Goal: Information Seeking & Learning: Learn about a topic

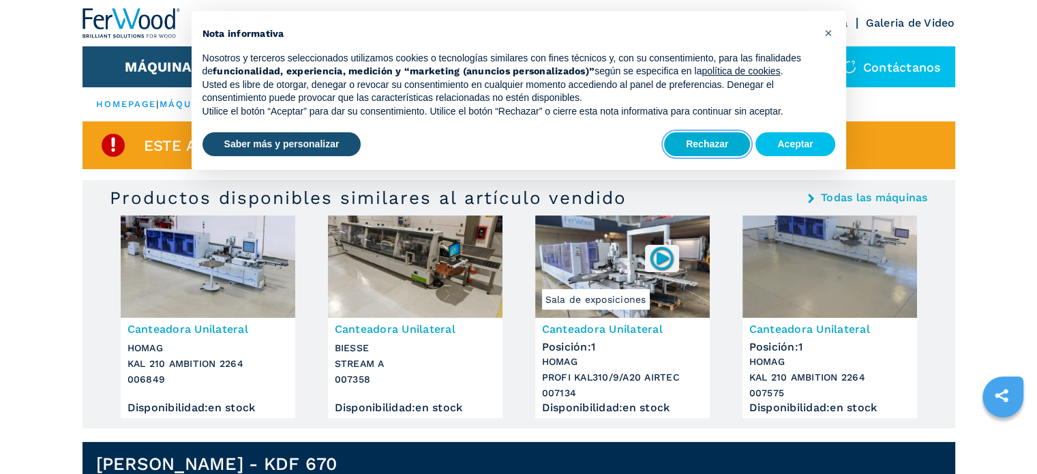
click at [717, 145] on button "Rechazar" at bounding box center [707, 144] width 86 height 25
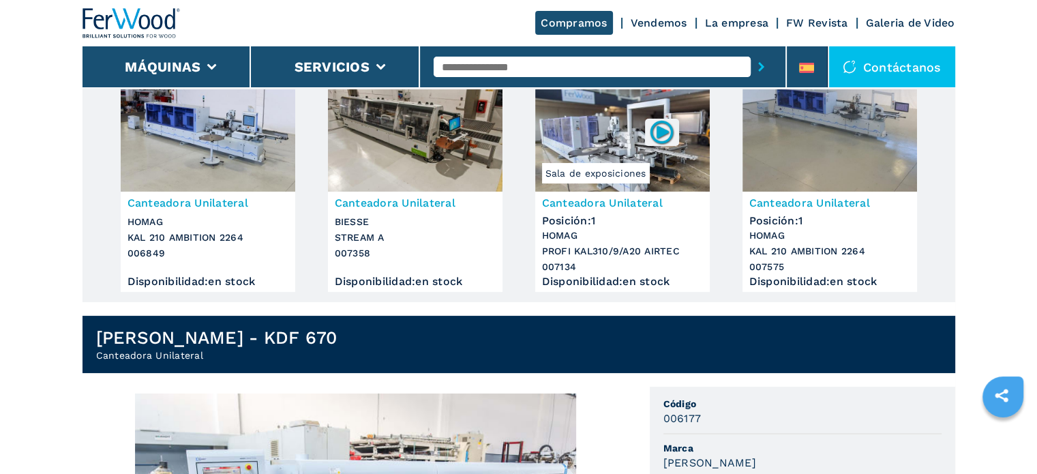
scroll to position [68, 0]
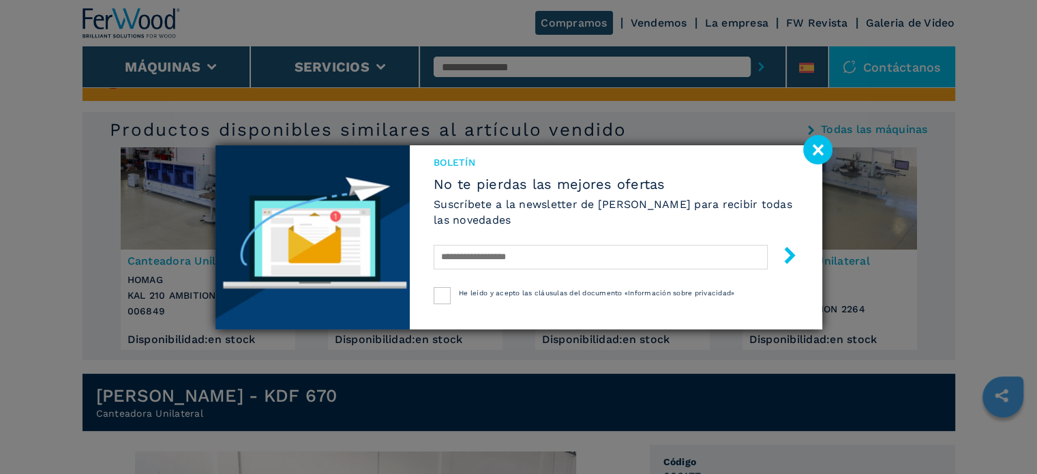
click at [819, 149] on image at bounding box center [817, 149] width 29 height 29
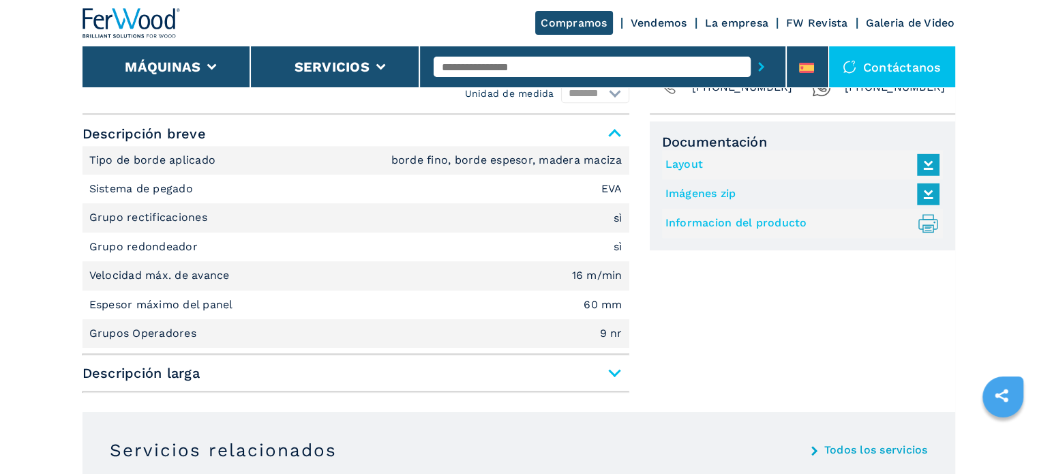
scroll to position [955, 0]
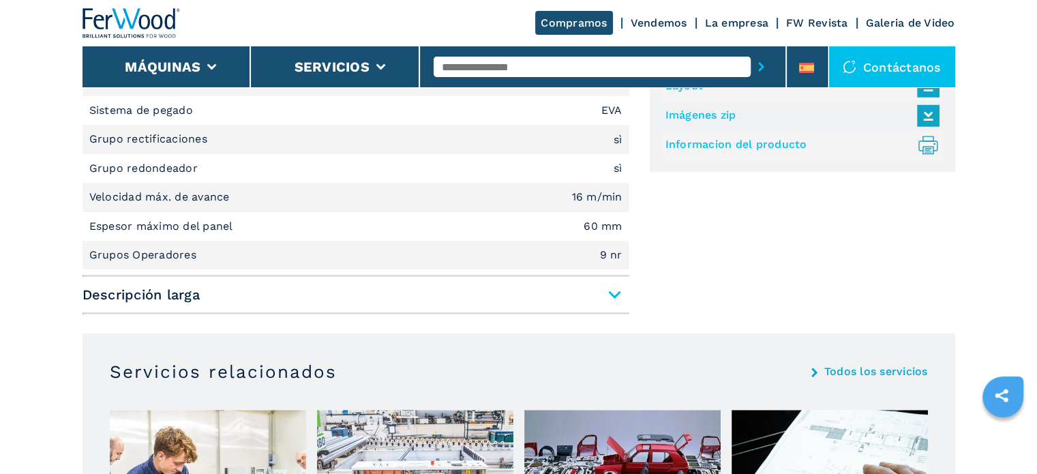
click at [613, 289] on span "Descripción larga" at bounding box center [356, 294] width 547 height 25
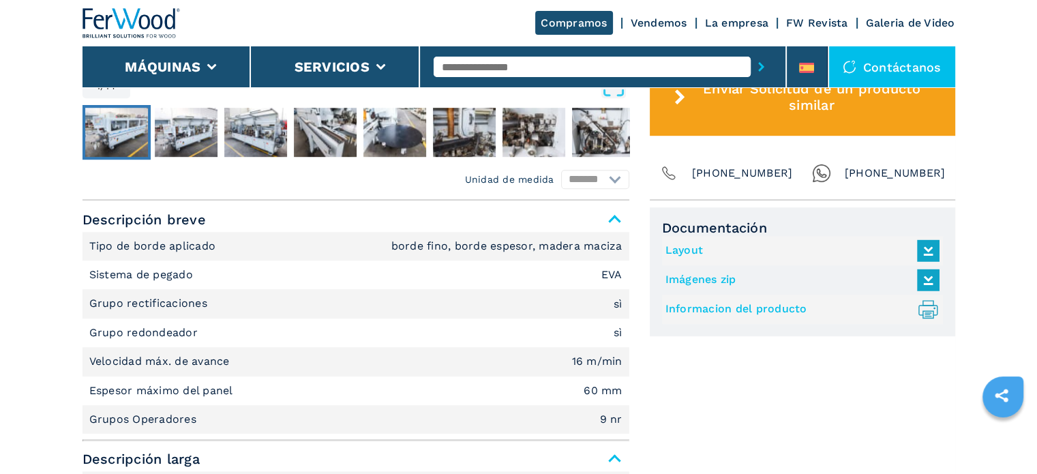
scroll to position [750, 0]
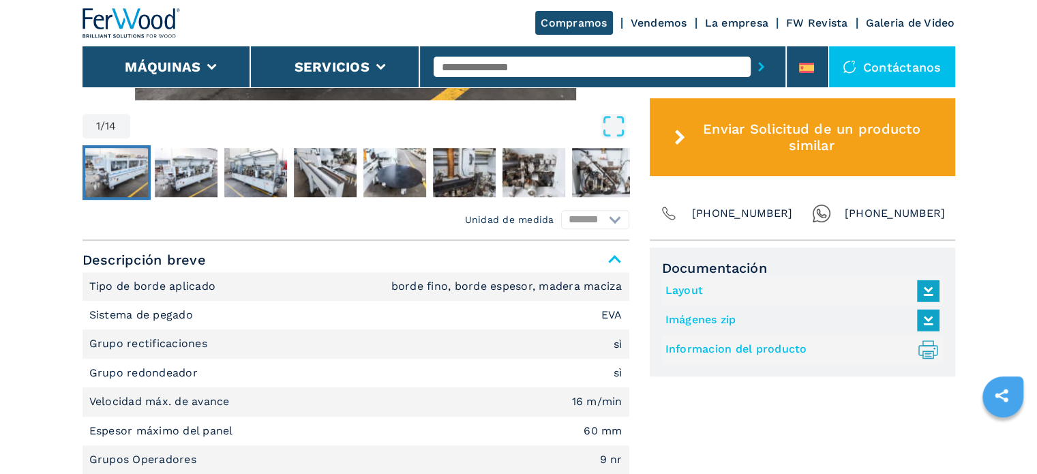
click at [611, 261] on span "Descripción breve" at bounding box center [356, 260] width 547 height 25
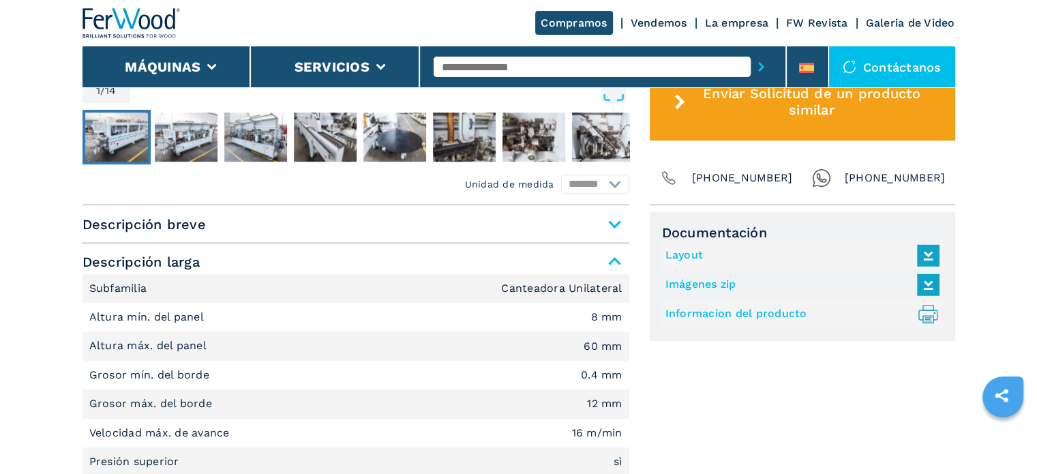
scroll to position [818, 0]
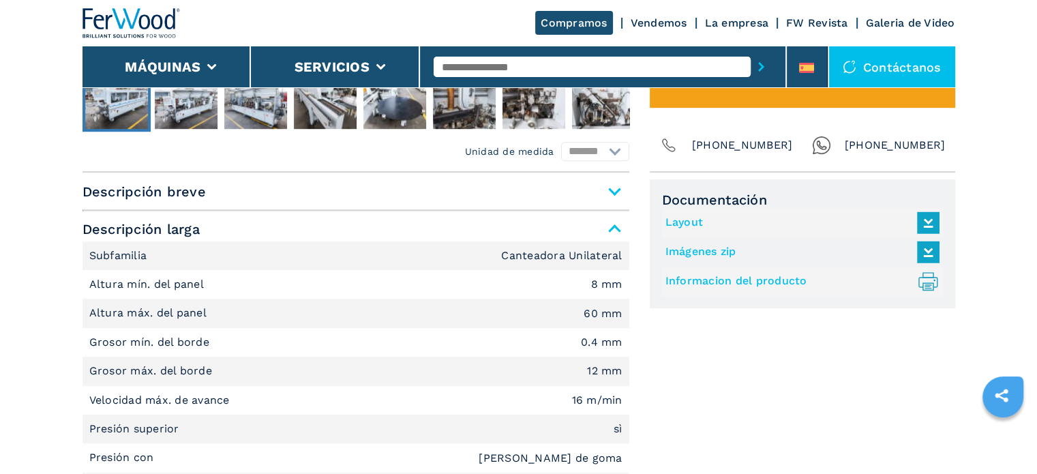
click at [610, 229] on span "Descripción larga" at bounding box center [356, 229] width 547 height 25
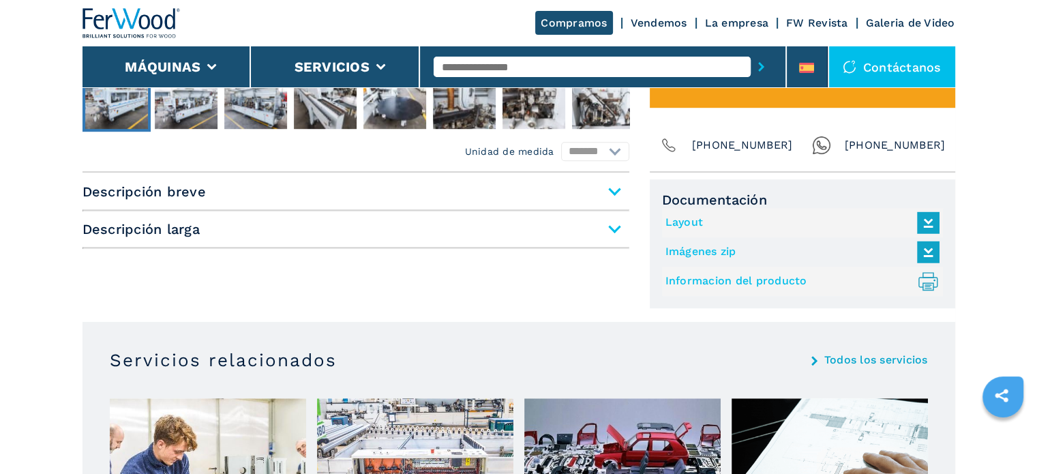
click at [618, 191] on span "Descripción breve" at bounding box center [356, 191] width 547 height 25
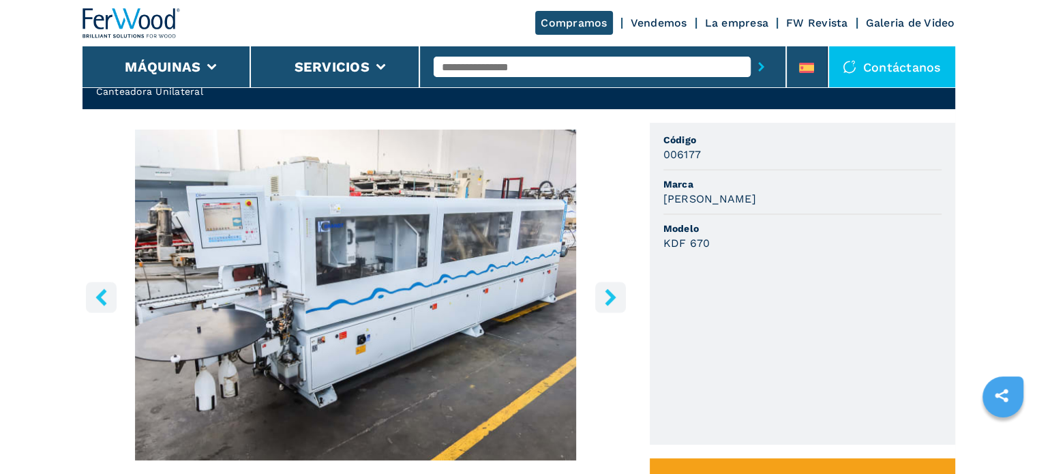
scroll to position [409, 0]
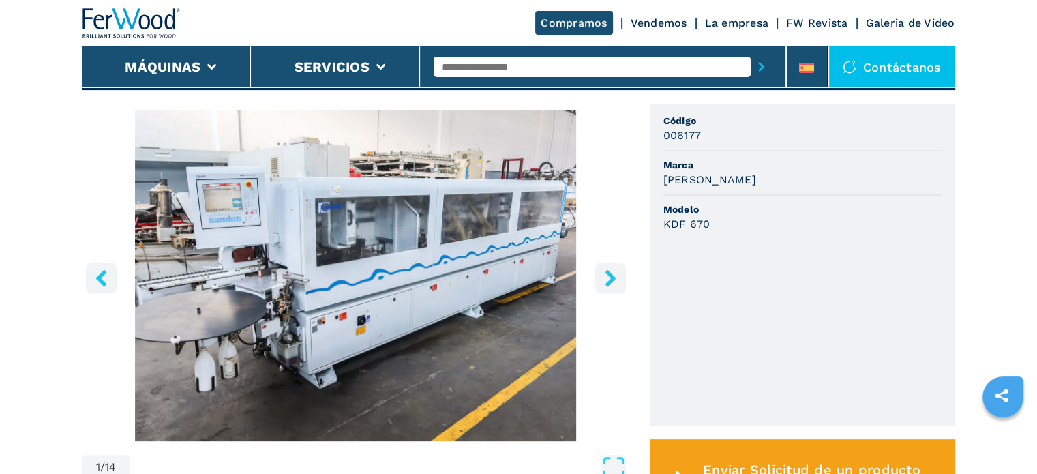
click at [611, 278] on icon "right-button" at bounding box center [610, 277] width 11 height 17
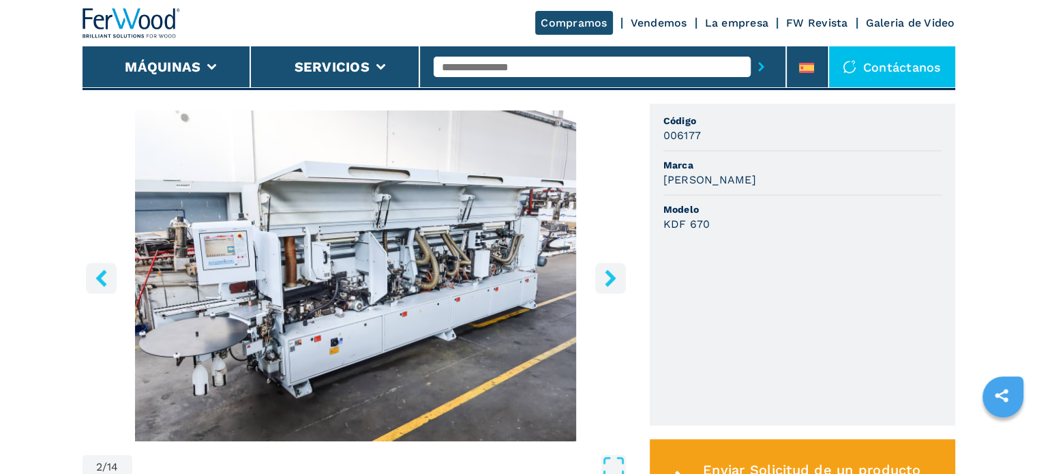
click at [611, 278] on icon "right-button" at bounding box center [610, 277] width 11 height 17
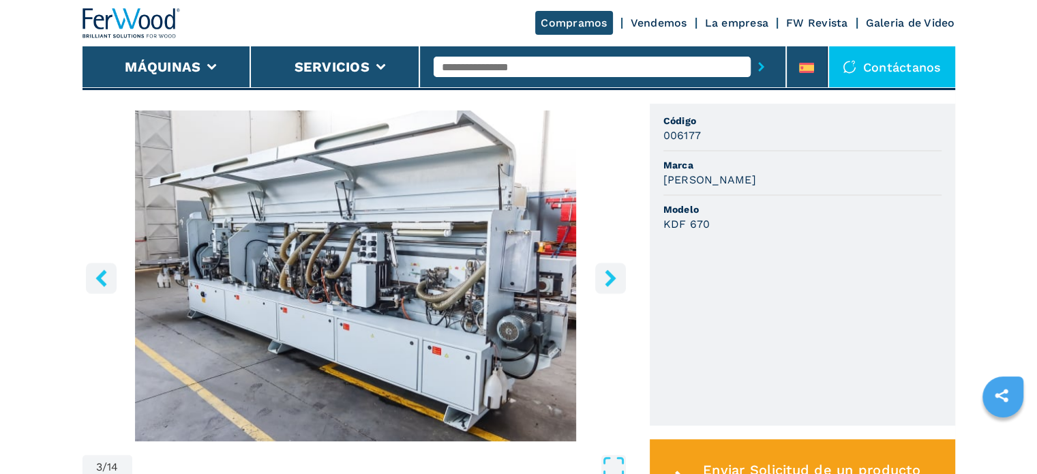
click at [611, 278] on icon "right-button" at bounding box center [610, 277] width 11 height 17
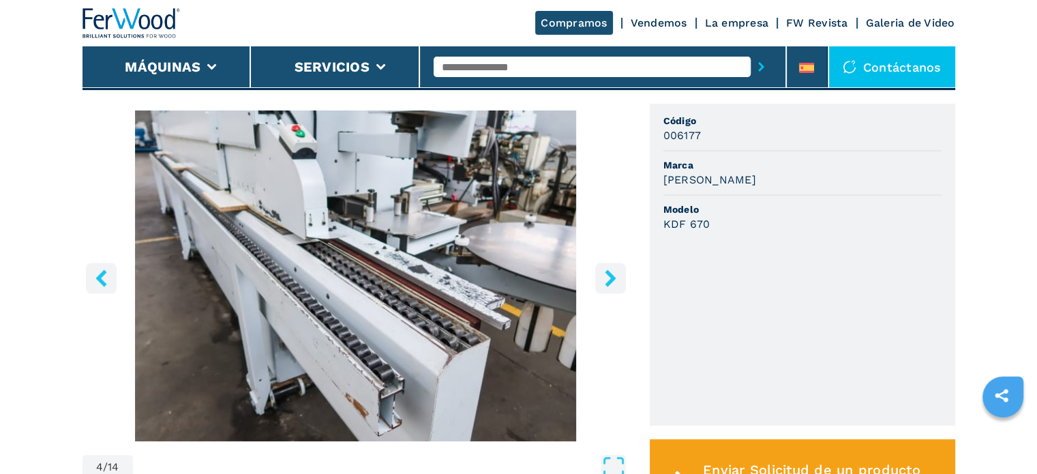
click at [611, 278] on icon "right-button" at bounding box center [610, 277] width 11 height 17
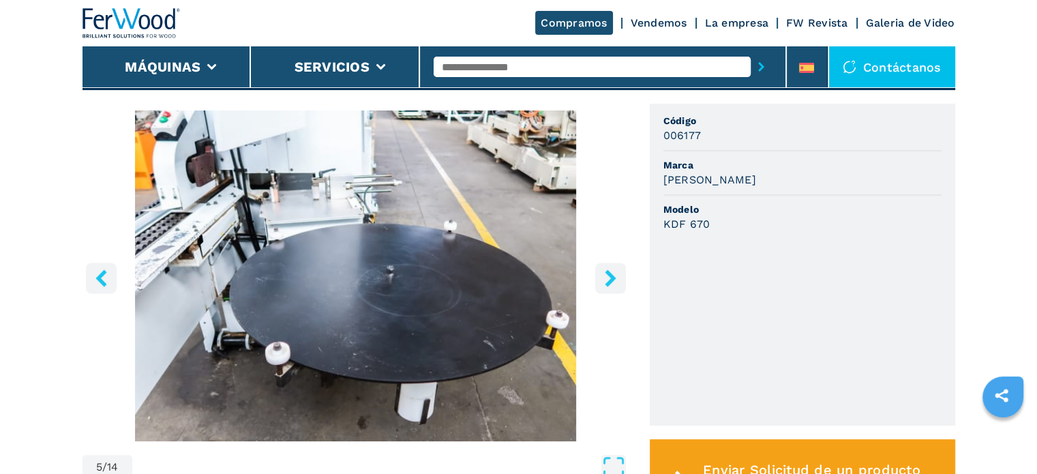
click at [611, 278] on icon "right-button" at bounding box center [610, 277] width 11 height 17
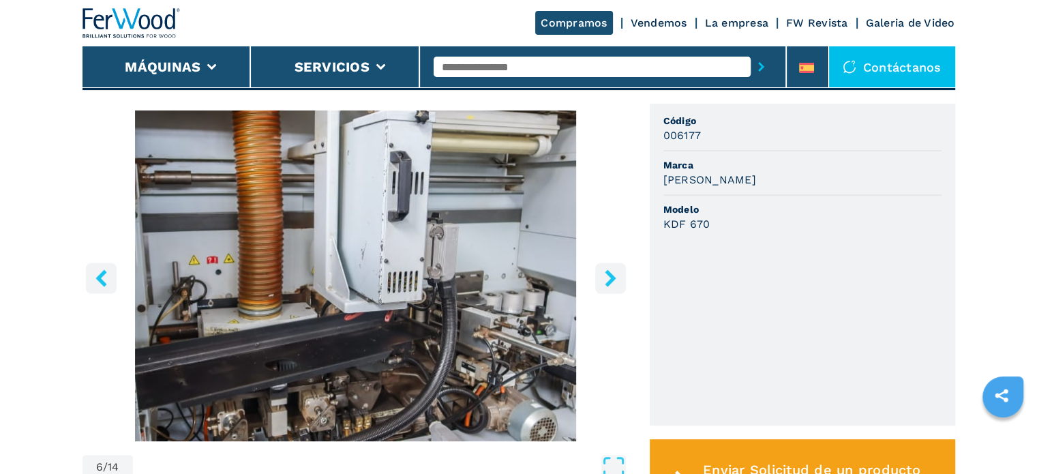
click at [611, 278] on icon "right-button" at bounding box center [610, 277] width 11 height 17
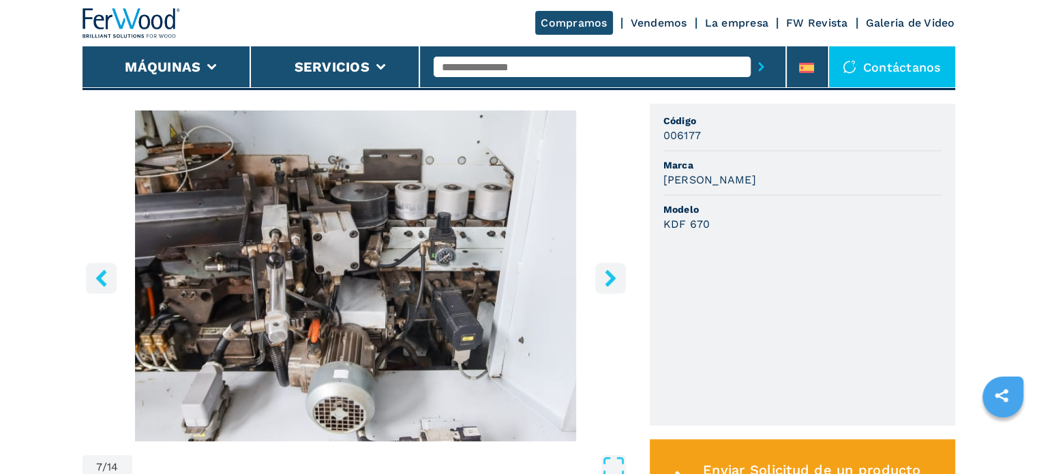
click at [611, 278] on icon "right-button" at bounding box center [610, 277] width 11 height 17
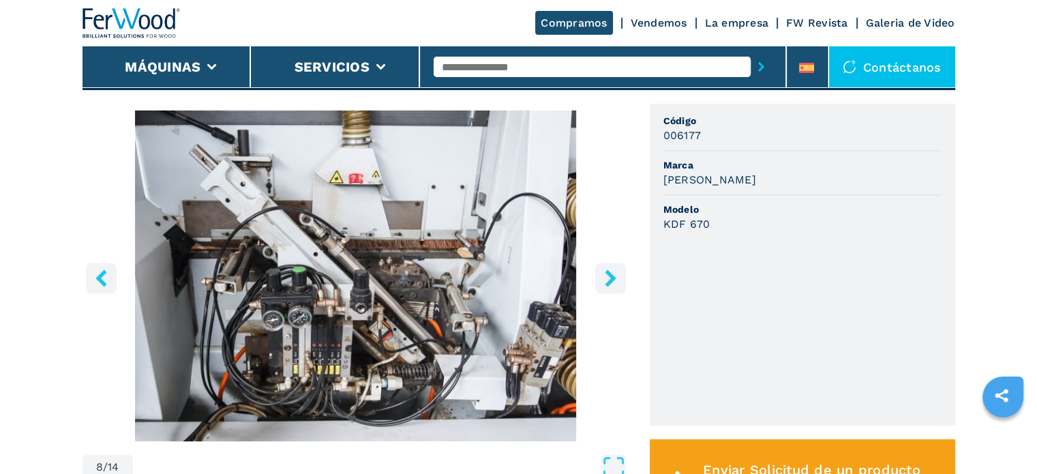
click at [611, 278] on icon "right-button" at bounding box center [610, 277] width 11 height 17
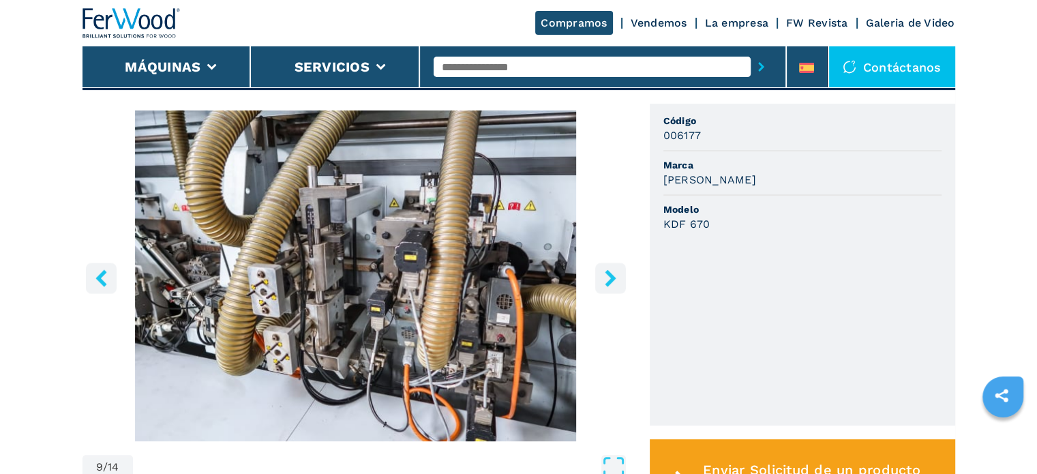
click at [606, 276] on icon "right-button" at bounding box center [610, 277] width 17 height 17
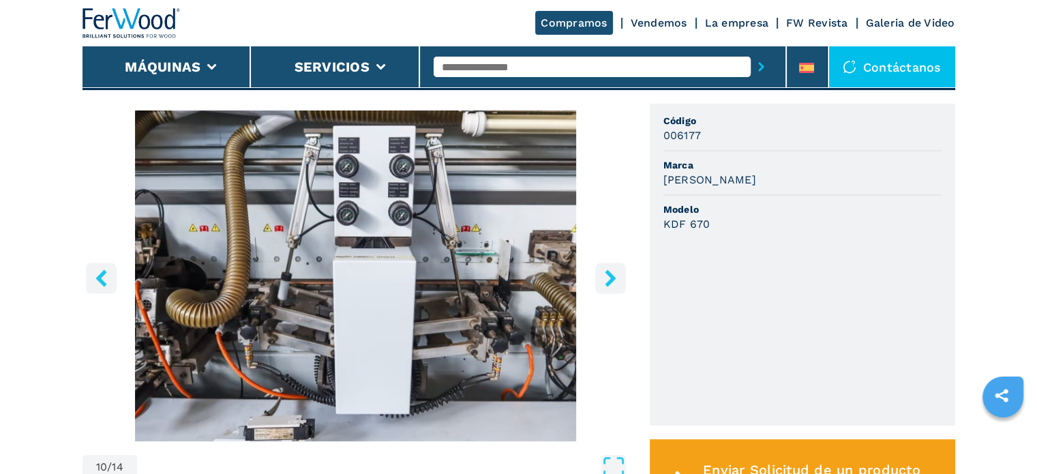
click at [606, 276] on icon "right-button" at bounding box center [610, 277] width 17 height 17
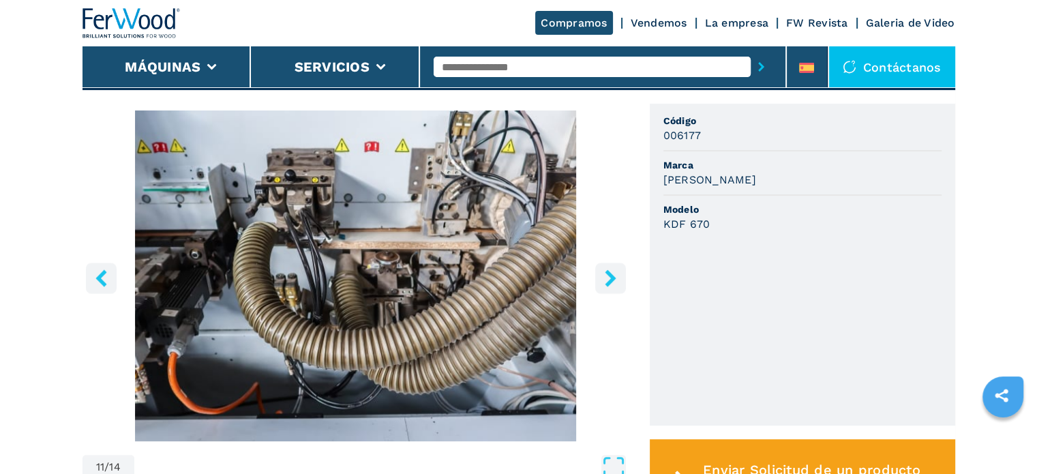
click at [606, 275] on icon "right-button" at bounding box center [610, 277] width 17 height 17
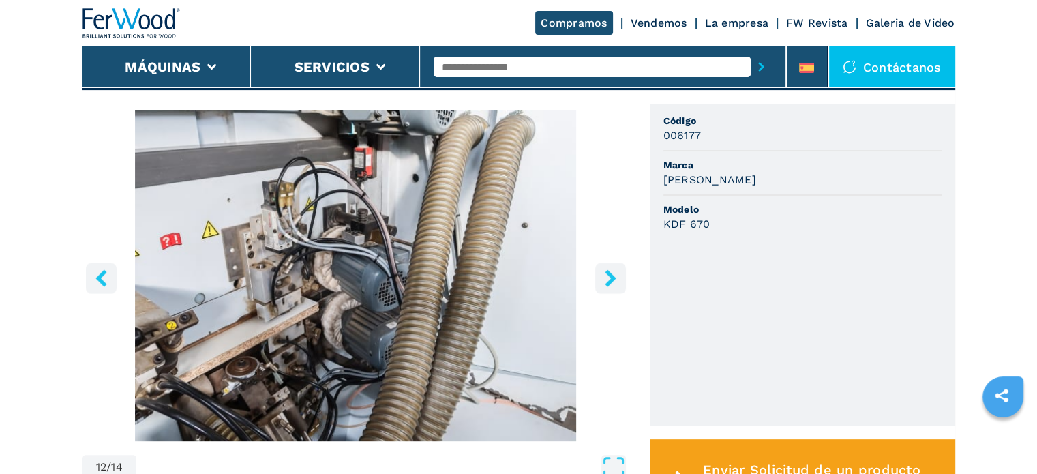
click at [606, 275] on icon "right-button" at bounding box center [610, 277] width 17 height 17
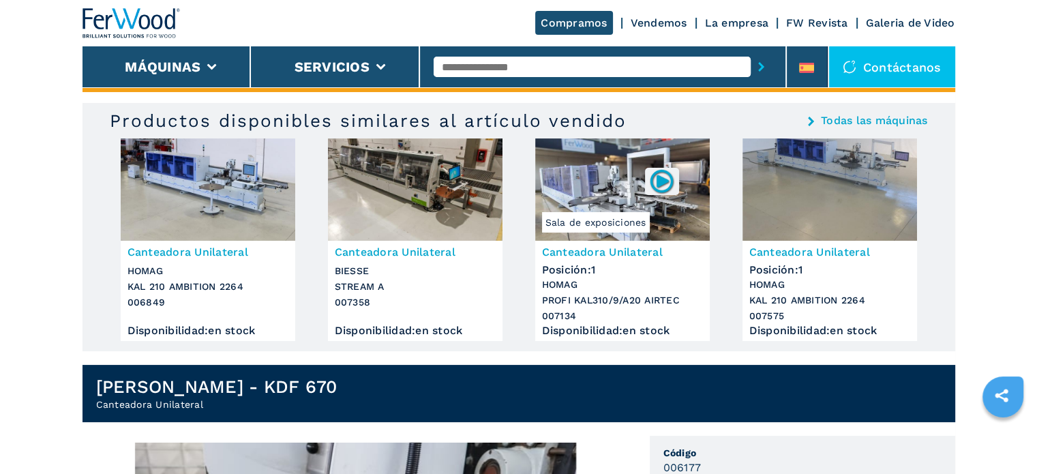
scroll to position [0, 0]
